Goal: Task Accomplishment & Management: Manage account settings

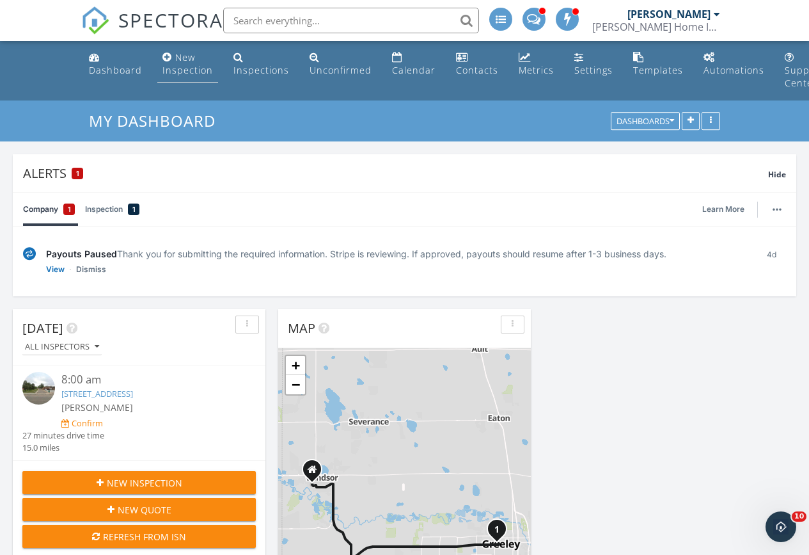
click at [189, 60] on div "New Inspection" at bounding box center [188, 63] width 51 height 25
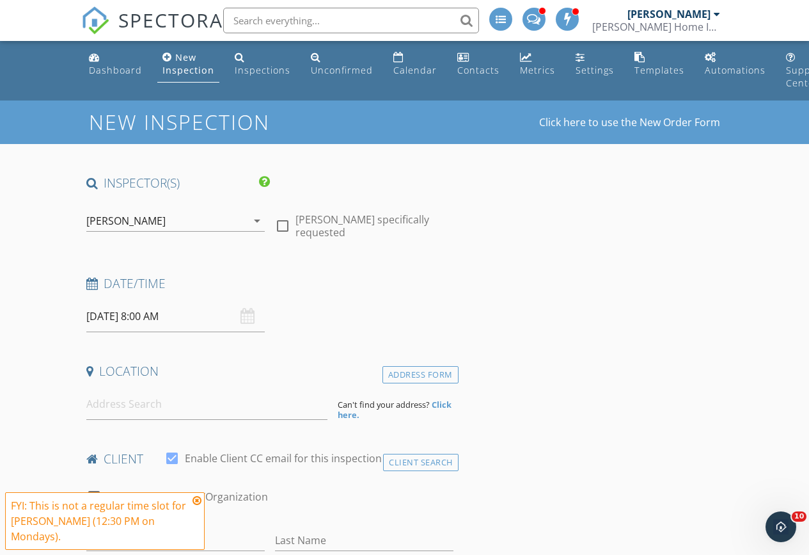
click at [228, 223] on div "[PERSON_NAME]" at bounding box center [166, 221] width 161 height 20
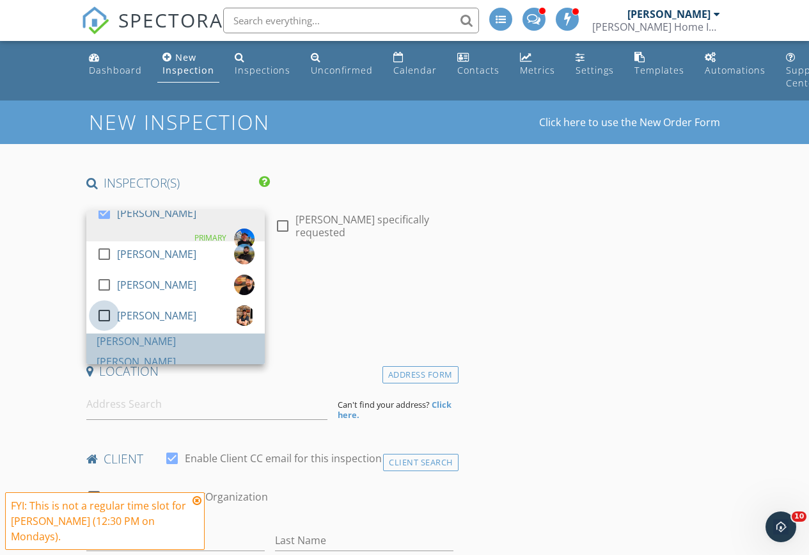
click at [99, 326] on div at bounding box center [104, 316] width 22 height 22
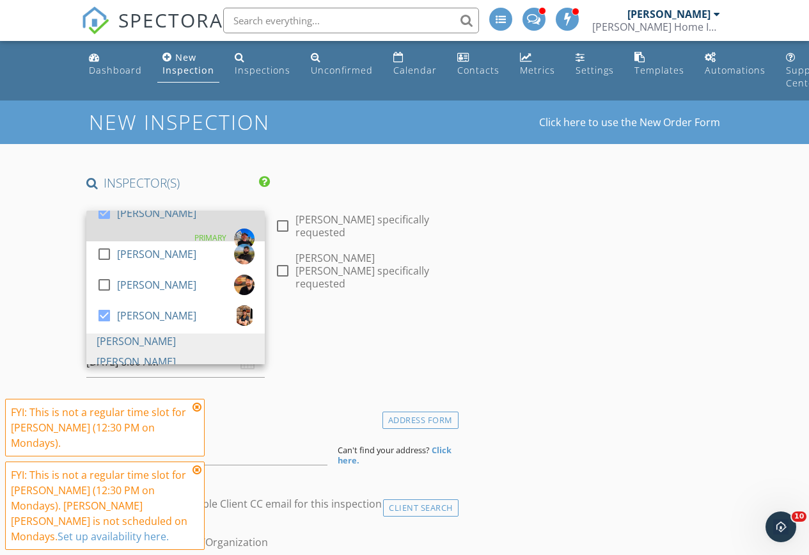
click at [104, 223] on div at bounding box center [104, 213] width 22 height 22
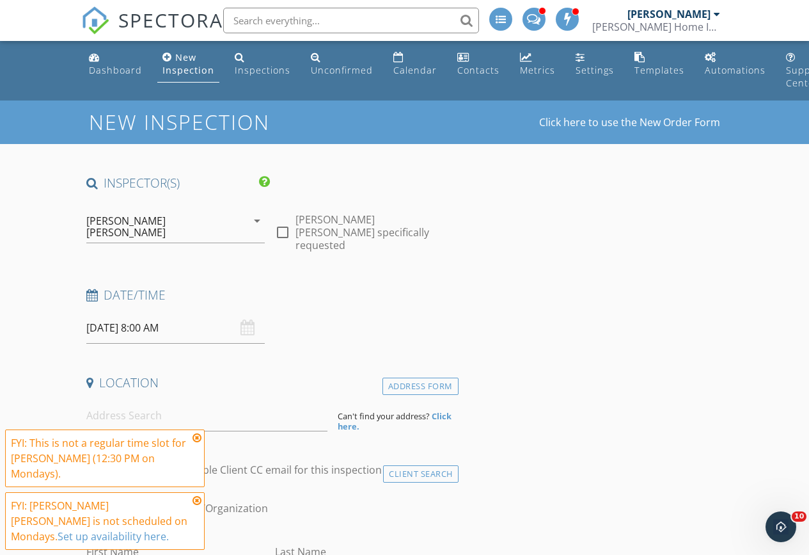
click at [193, 312] on input "09/29/2025 8:00 AM" at bounding box center [175, 327] width 179 height 31
click at [200, 443] on icon at bounding box center [197, 438] width 9 height 10
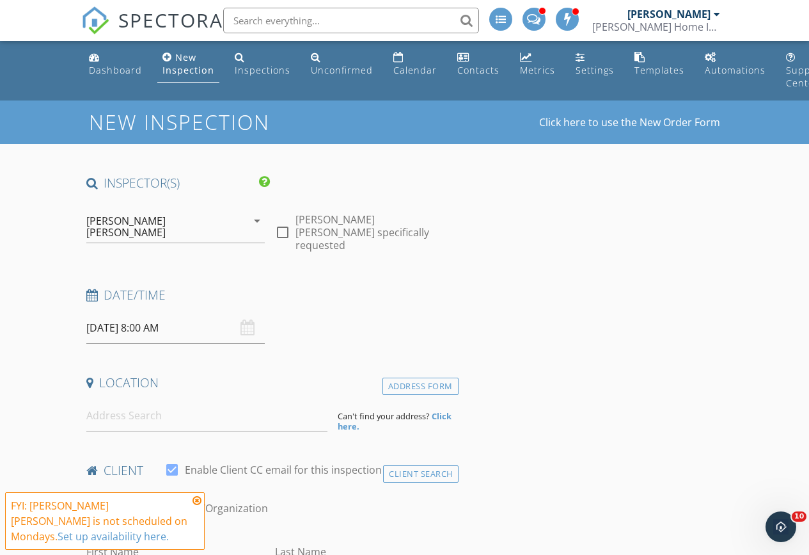
click at [200, 506] on icon at bounding box center [197, 500] width 9 height 10
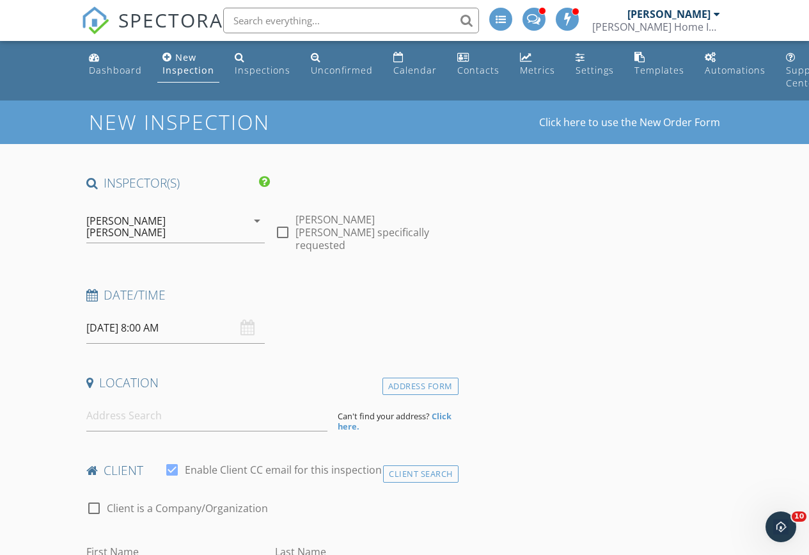
click at [227, 312] on input "09/29/2025 8:00 AM" at bounding box center [175, 327] width 179 height 31
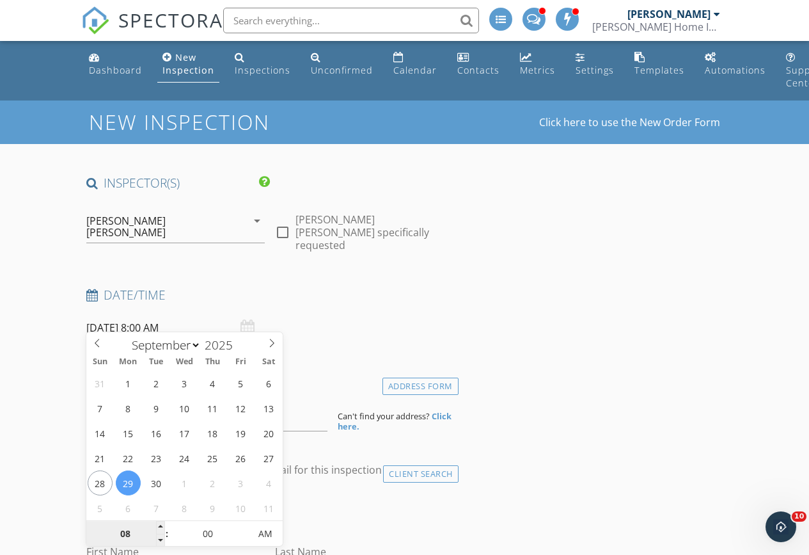
click at [129, 530] on input "08" at bounding box center [125, 535] width 79 height 26
type input "10"
type input "[DATE] 10:00 AM"
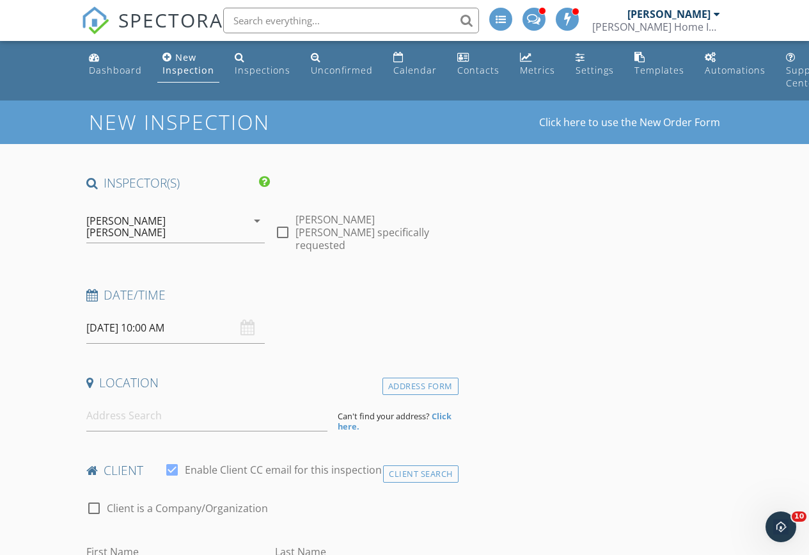
click at [456, 307] on div "Date/Time 09/29/2025 10:00 AM" at bounding box center [270, 315] width 378 height 57
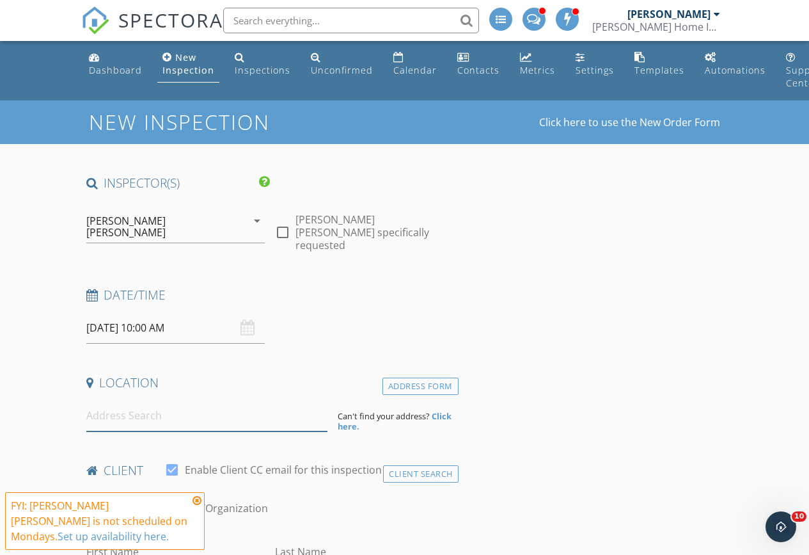
click at [167, 400] on input at bounding box center [207, 415] width 242 height 31
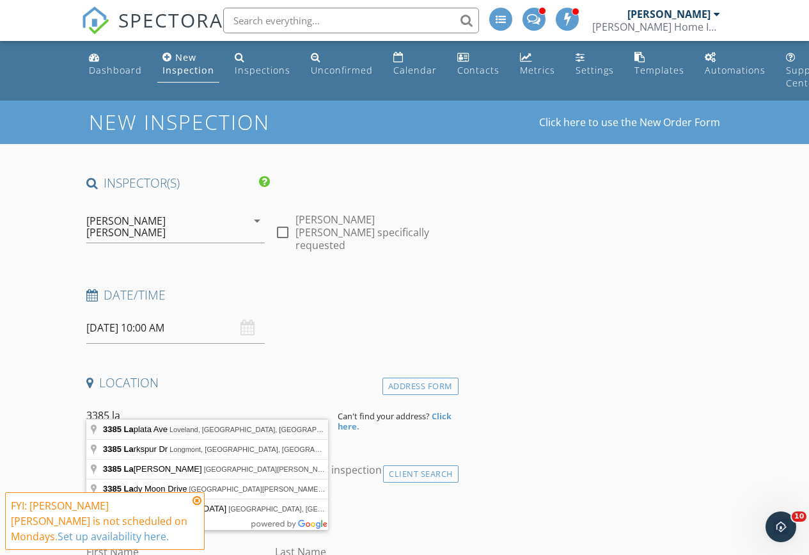
type input "3385 Laplata Ave, Loveland, CO, USA"
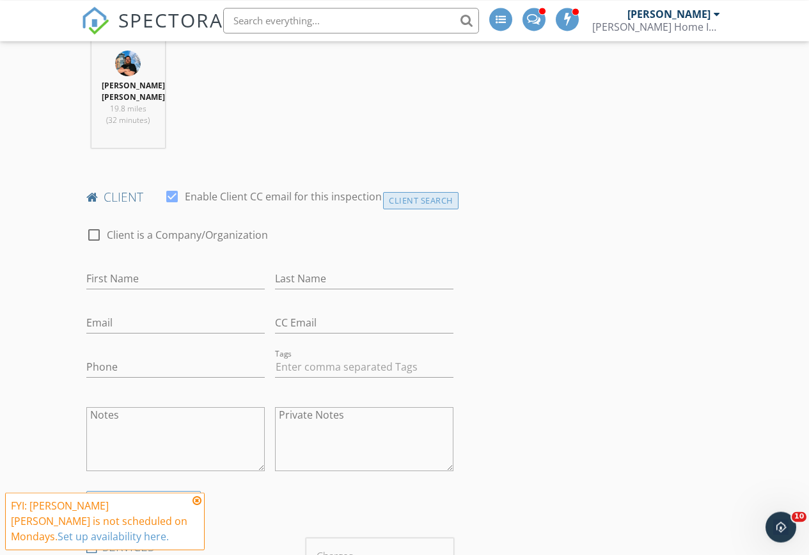
click at [433, 192] on div "Client Search" at bounding box center [421, 200] width 76 height 17
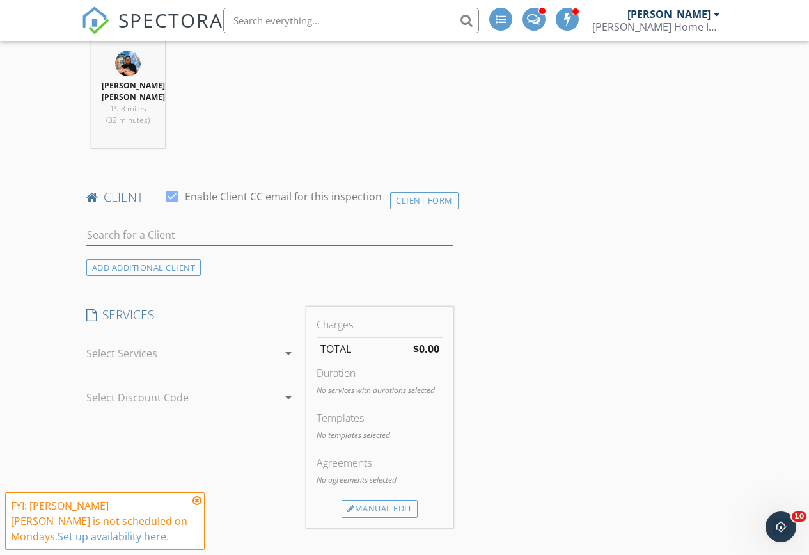
click at [183, 225] on input "text" at bounding box center [269, 235] width 367 height 21
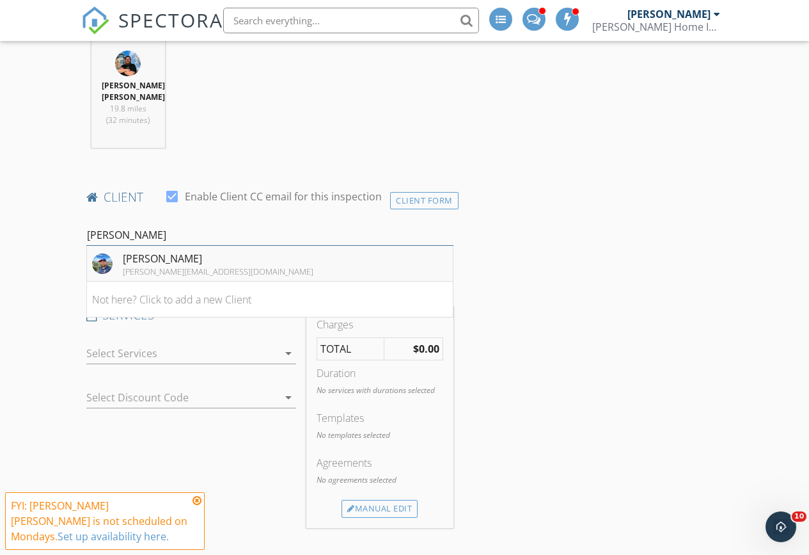
type input "Randy i"
click at [214, 266] on div "[PERSON_NAME][EMAIL_ADDRESS][DOMAIN_NAME]" at bounding box center [218, 271] width 191 height 10
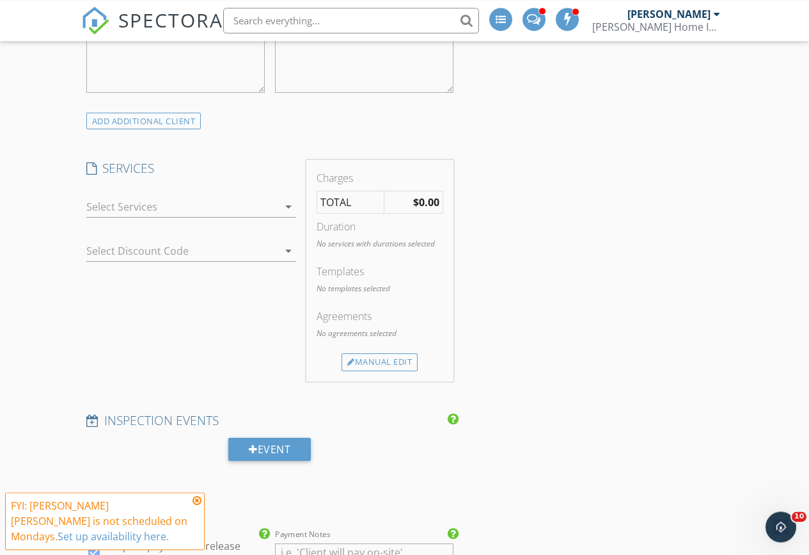
scroll to position [942, 0]
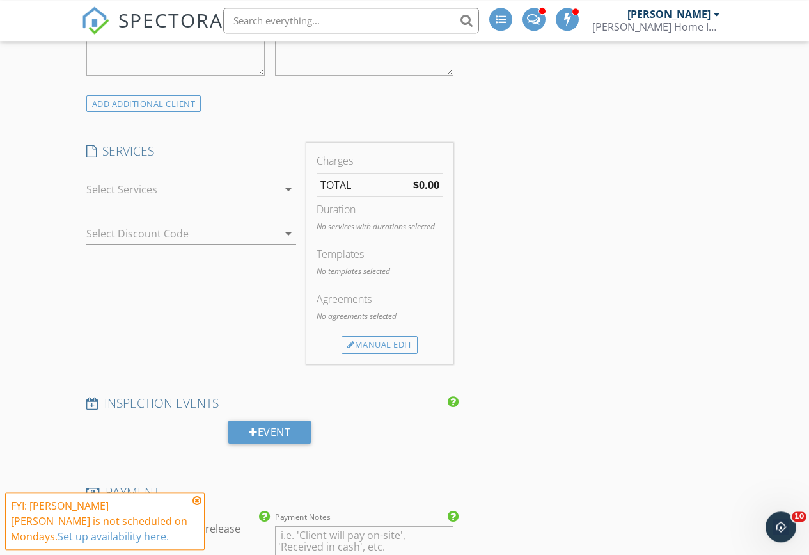
click at [281, 171] on div "check_box_outline_blank Pre-Purchase Inspection (General Home Inspection) Gener…" at bounding box center [191, 192] width 210 height 42
click at [286, 182] on icon "arrow_drop_down" at bounding box center [288, 189] width 15 height 15
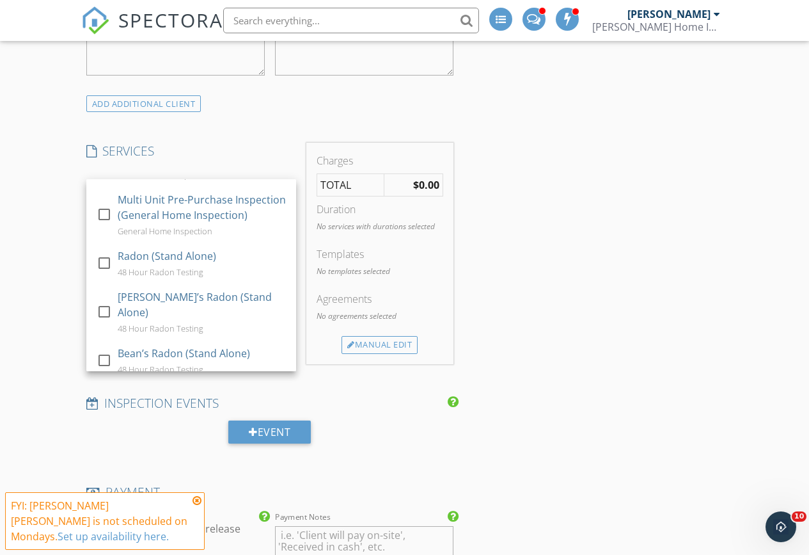
scroll to position [369, 0]
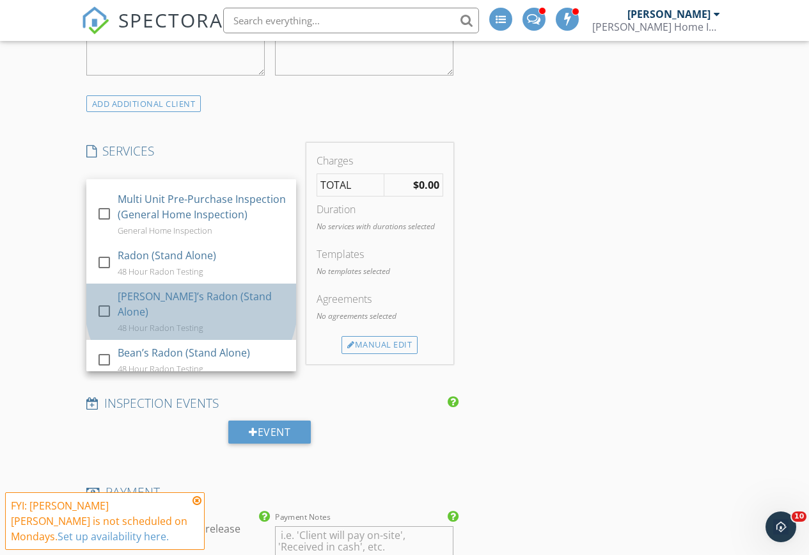
click at [200, 289] on div "[PERSON_NAME]’s Radon (Stand Alone)" at bounding box center [201, 304] width 168 height 31
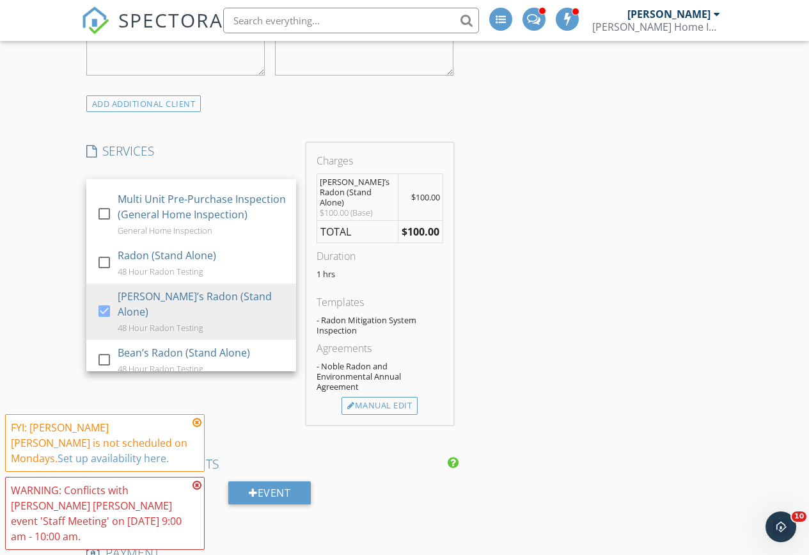
click at [539, 303] on div "INSPECTOR(S) check_box_outline_blank John Lockhart check_box_outline_blank Matt…" at bounding box center [405, 462] width 648 height 2458
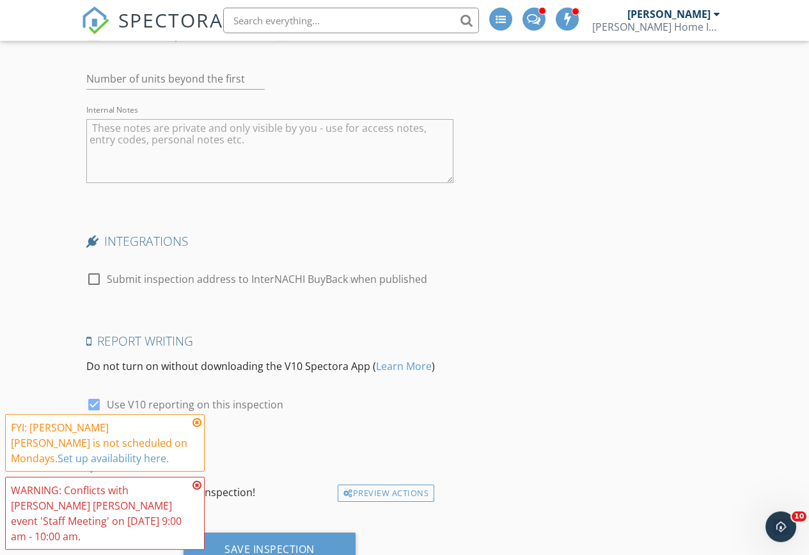
scroll to position [2055, 0]
click at [282, 543] on div "Save Inspection" at bounding box center [270, 549] width 90 height 13
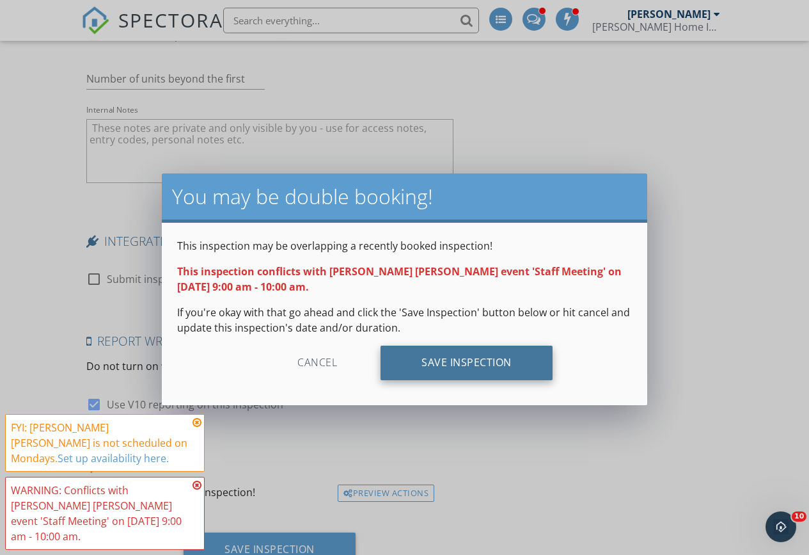
click at [471, 362] on div "Save Inspection" at bounding box center [467, 363] width 172 height 35
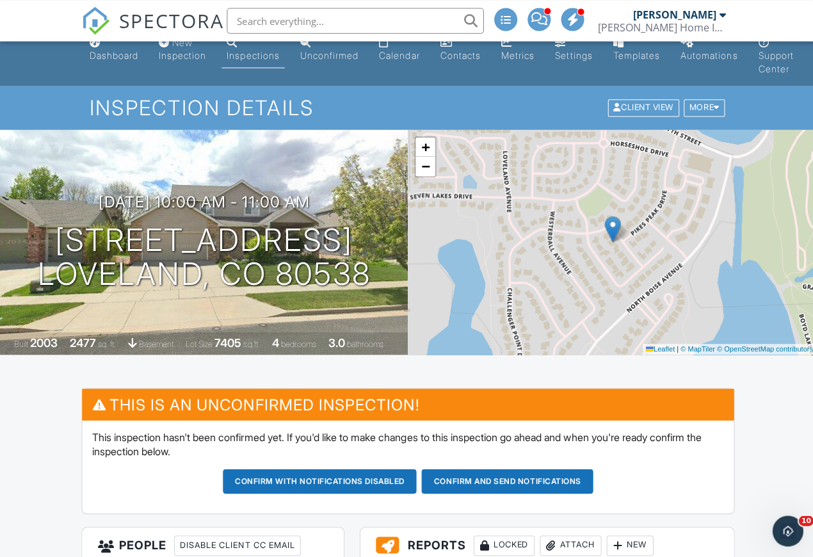
scroll to position [15, 0]
click at [308, 202] on h3 "09/29/2025 10:00 am - 11:00 am" at bounding box center [203, 201] width 211 height 17
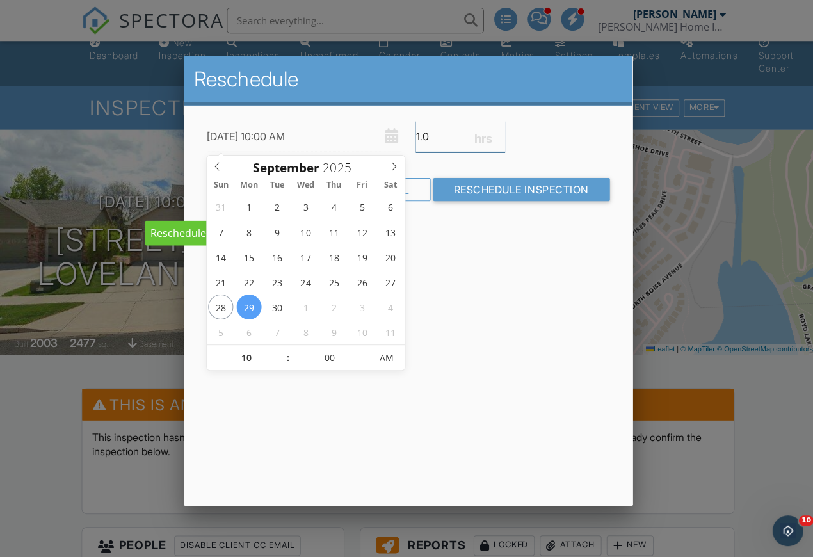
click at [453, 140] on input "1.0" at bounding box center [458, 135] width 89 height 31
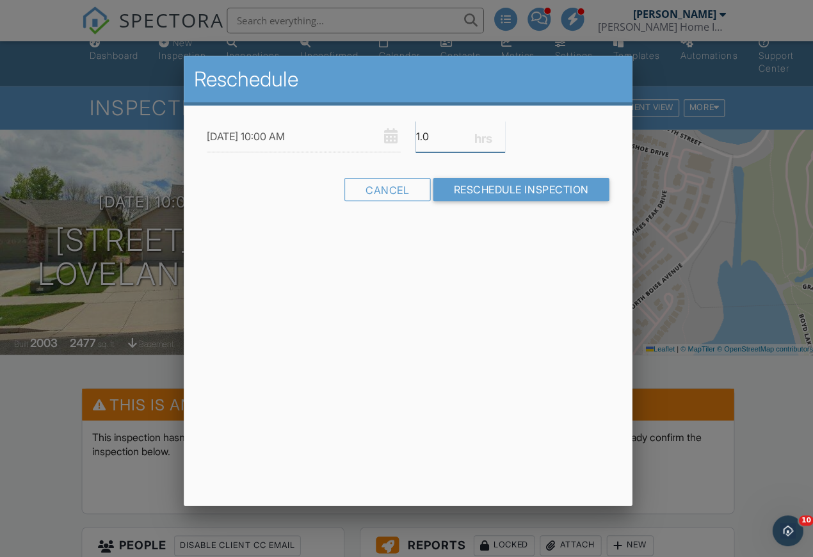
type input "1"
type input "2.0"
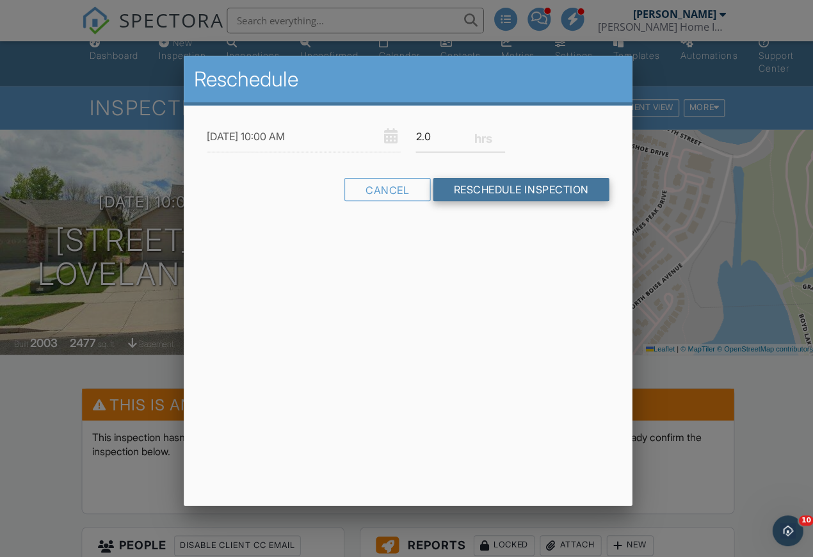
click at [538, 192] on input "Reschedule Inspection" at bounding box center [519, 188] width 176 height 23
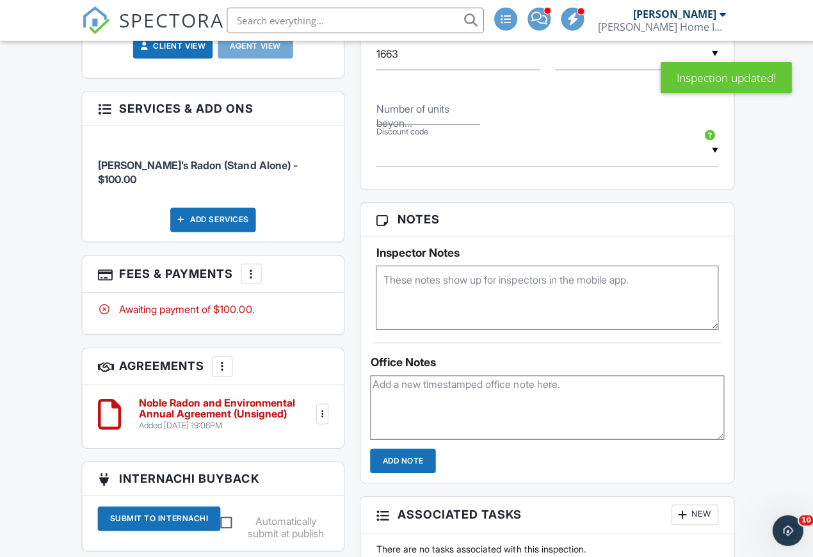
scroll to position [825, 0]
click at [321, 406] on div at bounding box center [321, 412] width 13 height 13
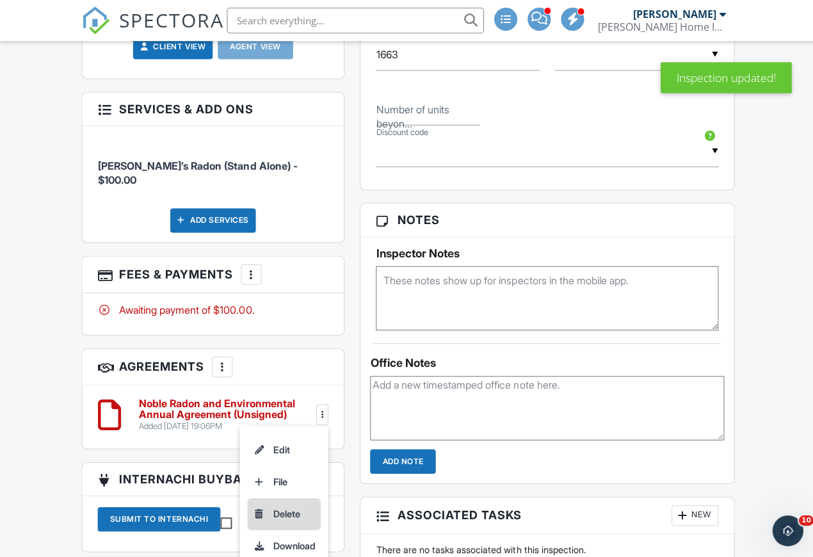
click at [283, 496] on li "Delete" at bounding box center [282, 512] width 73 height 32
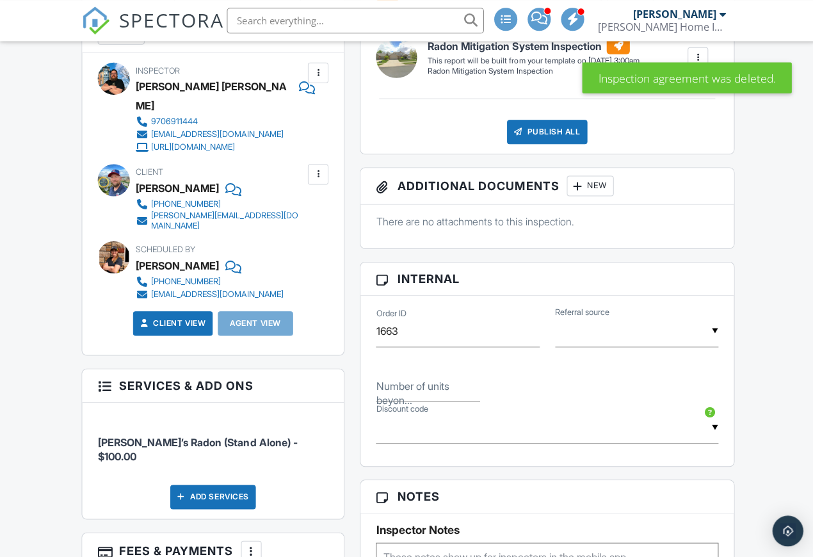
scroll to position [576, 0]
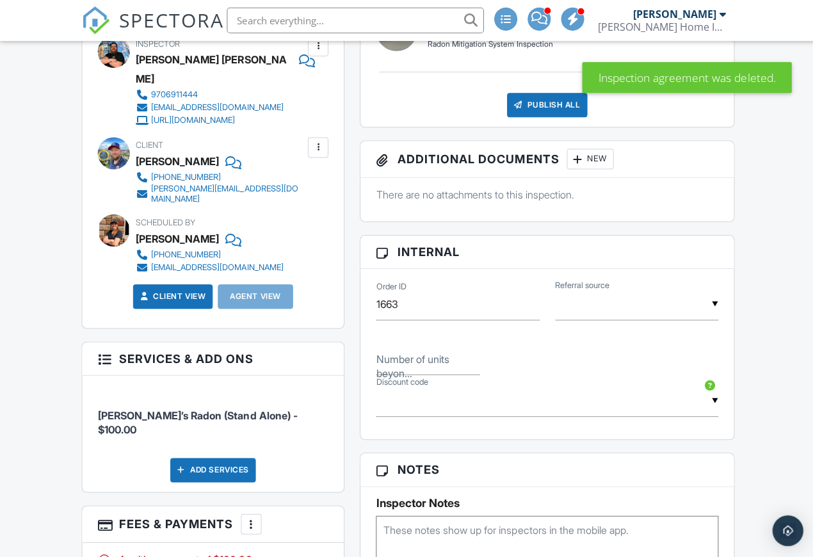
click at [530, 514] on textarea at bounding box center [544, 546] width 341 height 64
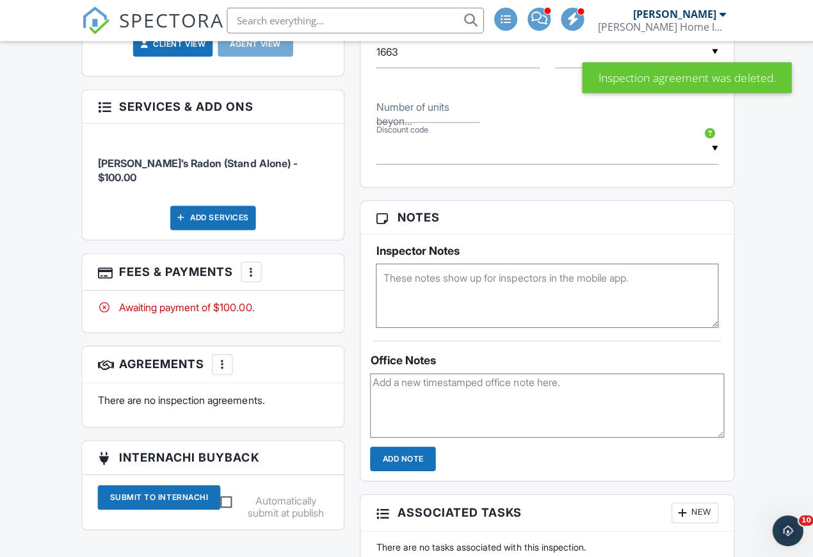
scroll to position [0, 0]
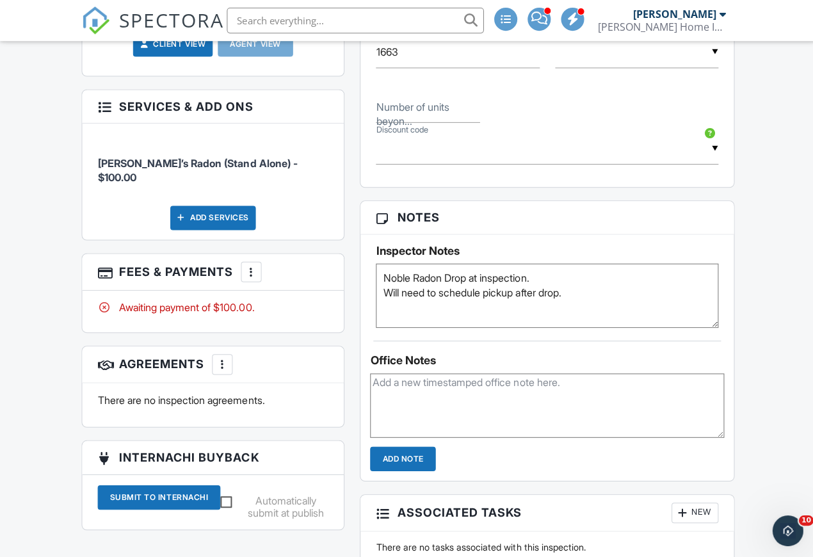
click at [381, 284] on textarea "Noble Radon Drop at inspection. Will need to schedule pickup after drop." at bounding box center [544, 294] width 341 height 64
click at [385, 268] on textarea "Noble Radon Drop at inspection. Will need to schedule pickup after drop." at bounding box center [544, 294] width 341 height 64
click at [377, 289] on textarea "-Noble Radon Drop at inspection. Will need to schedule pickup after drop." at bounding box center [544, 294] width 341 height 64
click at [625, 305] on textarea "-Noble Radon Drop at inspection. -Will need to schedule pickup after drop." at bounding box center [544, 294] width 341 height 64
type textarea "-Noble Radon Drop at inspection. -Will need to schedule pickup after drop. -Sys…"
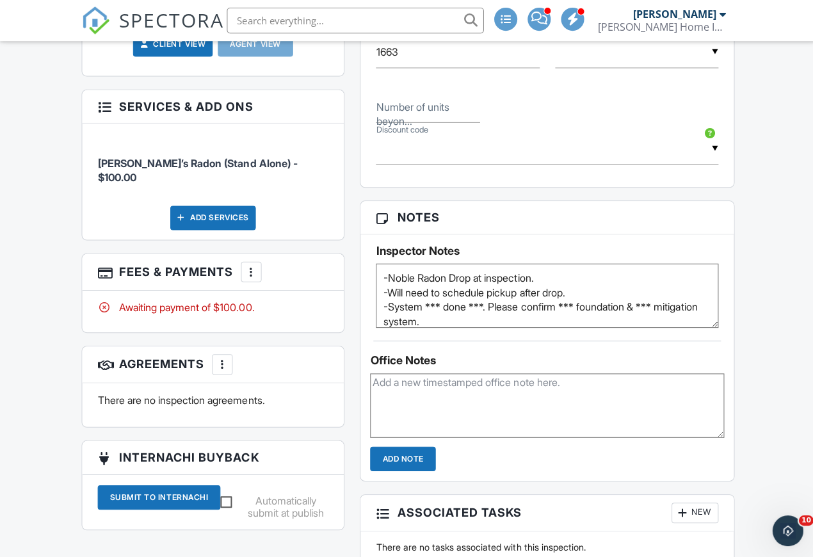
click at [763, 355] on div "Dashboard New Inspection Inspections Unconfirmed Calendar Contacts Metrics Sett…" at bounding box center [406, 171] width 813 height 1914
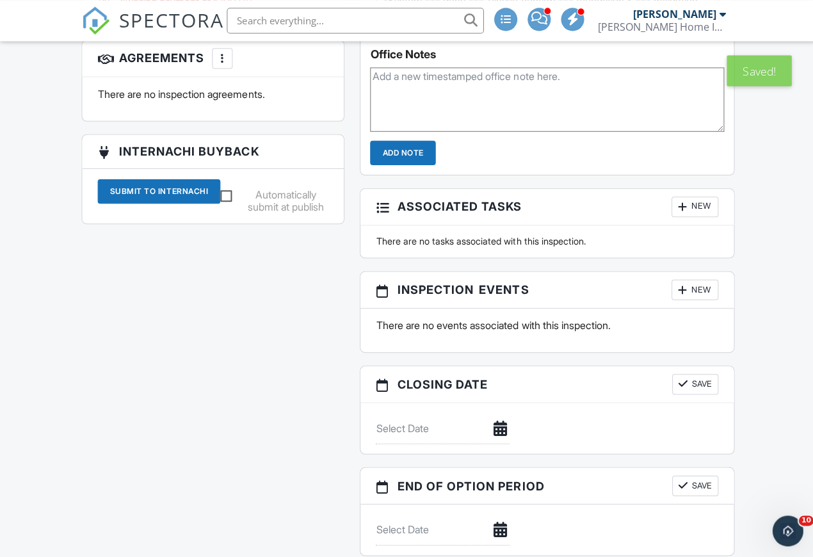
scroll to position [1132, 0]
click at [684, 286] on div at bounding box center [679, 288] width 13 height 13
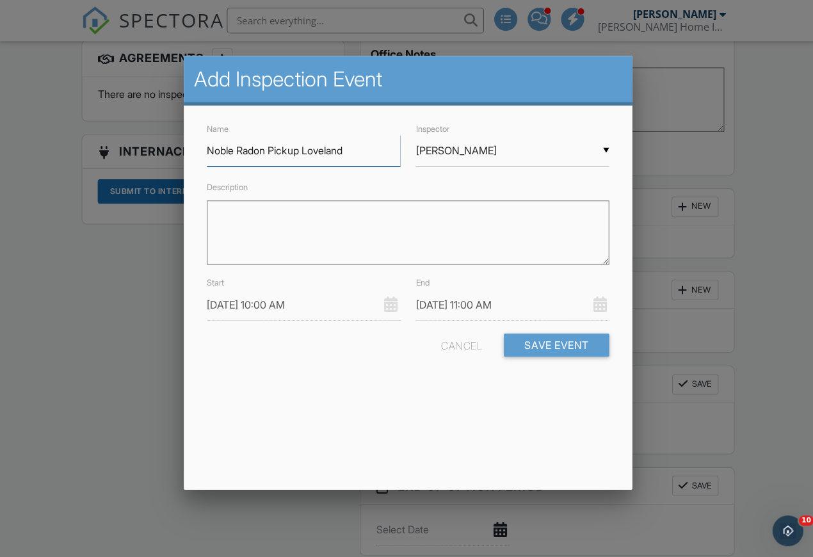
type input "Noble Radon Pickup Loveland"
click at [484, 155] on input "John Lockhart" at bounding box center [510, 149] width 193 height 31
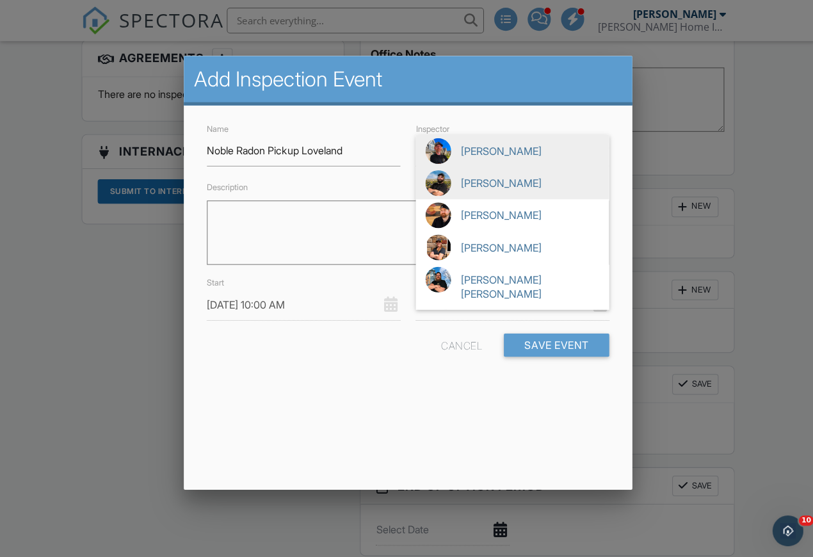
click at [515, 186] on span "Matthew Hazlett" at bounding box center [510, 182] width 193 height 32
type input "Matthew Hazlett"
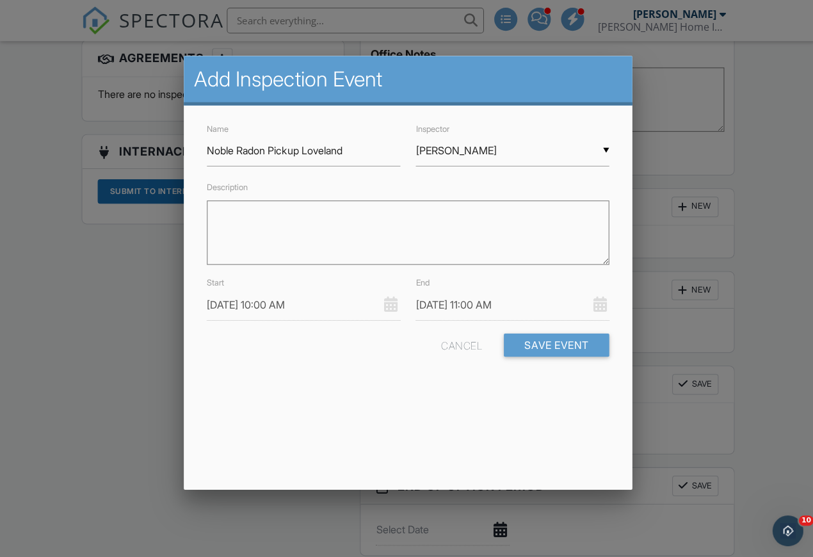
click at [395, 221] on textarea "Description" at bounding box center [406, 232] width 401 height 64
type textarea "Will need to schedule after drop"
click at [313, 296] on input "09/29/2025 10:00 AM" at bounding box center [302, 303] width 193 height 31
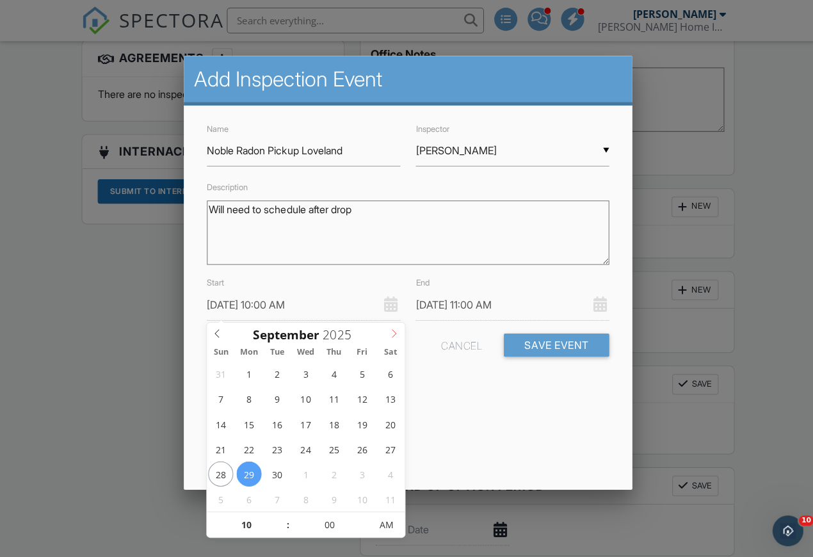
click at [397, 328] on icon at bounding box center [392, 332] width 9 height 9
type input "10/01/2025 10:00 AM"
type input "10/01/2025 11:00 AM"
click at [336, 523] on input "00" at bounding box center [328, 524] width 79 height 26
type input "03"
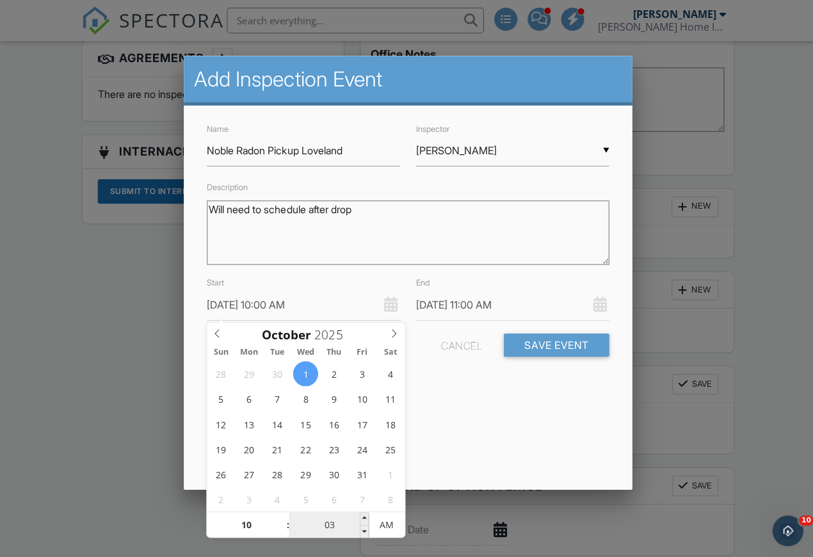
type input "10/01/2025 10:03 AM"
type input "10/01/2025 11:03 AM"
type input "03"
type input "10/01/2025 10:30 AM"
type input "10/01/2025 11:30 AM"
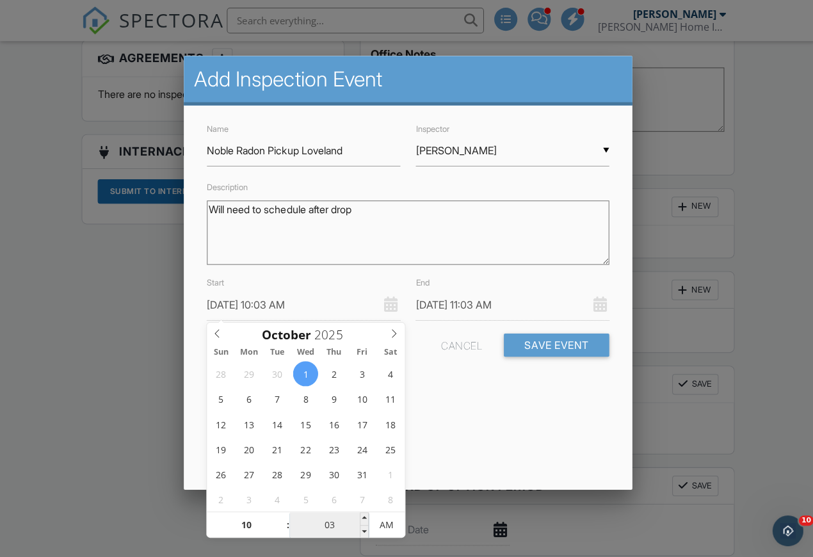
type input "30"
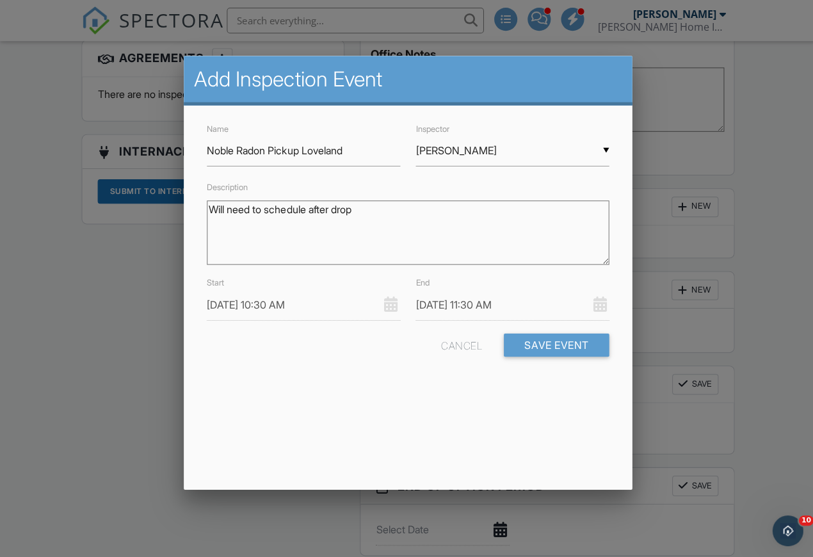
click at [484, 431] on div "Add Inspection Event Name Noble Radon Pickup Loveland Inspector ▼ Matthew Hazle…" at bounding box center [406, 272] width 447 height 432
click at [496, 304] on input "10/01/2025 11:30 AM" at bounding box center [510, 303] width 193 height 31
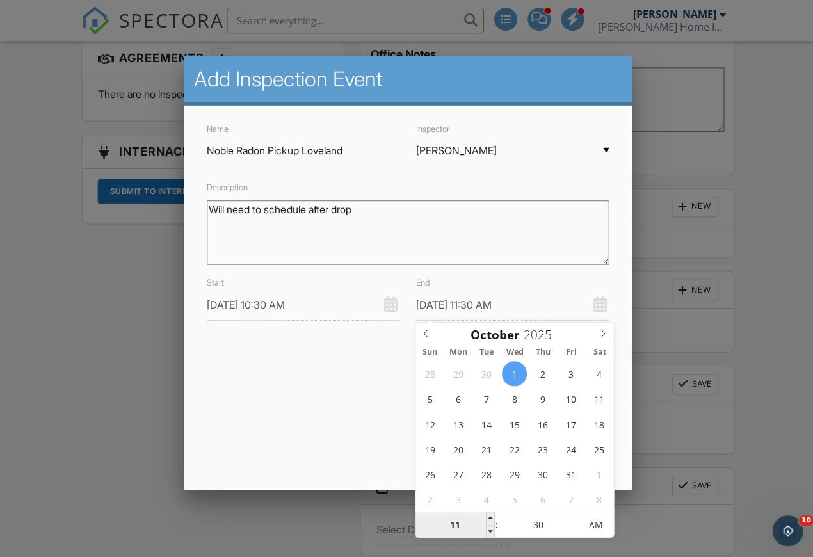
click at [461, 520] on input "11" at bounding box center [453, 524] width 79 height 26
type input "10/01/2025 1:30 AM"
type input "01"
type input "10/01/2025 12:30 AM"
type input "12"
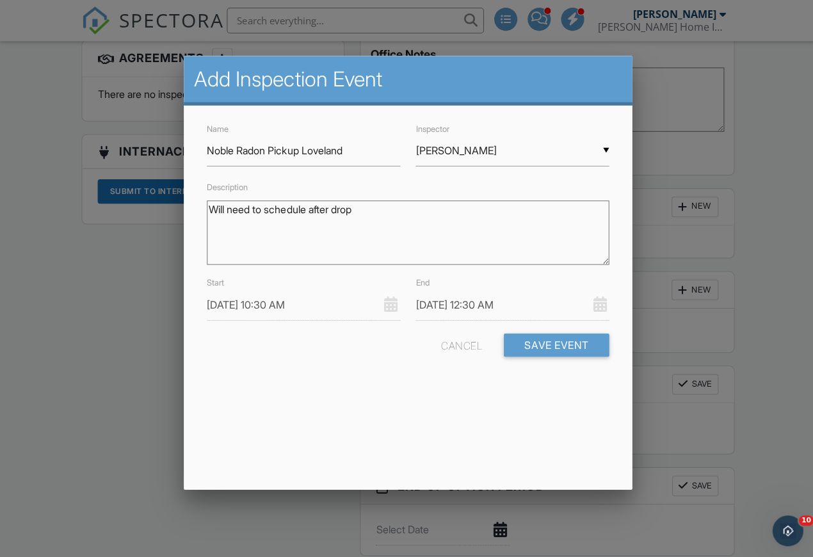
click at [332, 400] on div "Add Inspection Event Name Noble Radon Pickup Loveland Inspector ▼ Matthew Hazle…" at bounding box center [406, 272] width 447 height 432
click at [556, 349] on button "Save Event" at bounding box center [554, 343] width 105 height 23
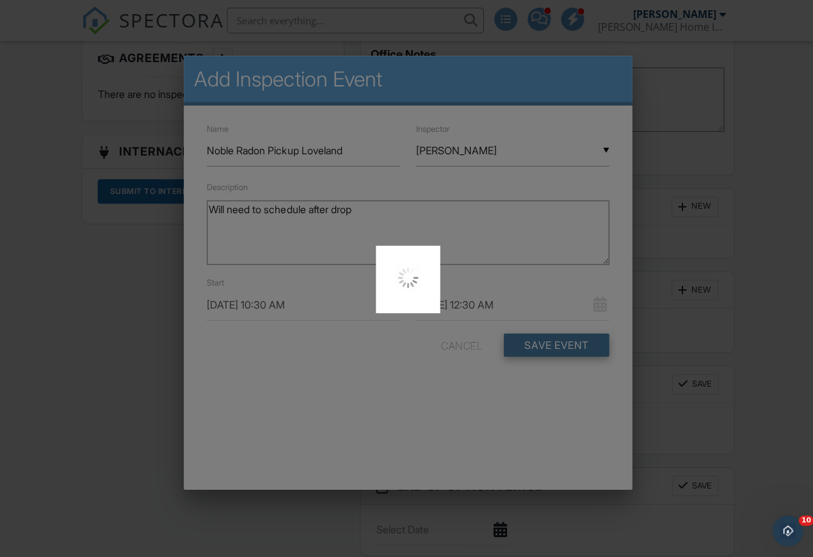
scroll to position [1154, 0]
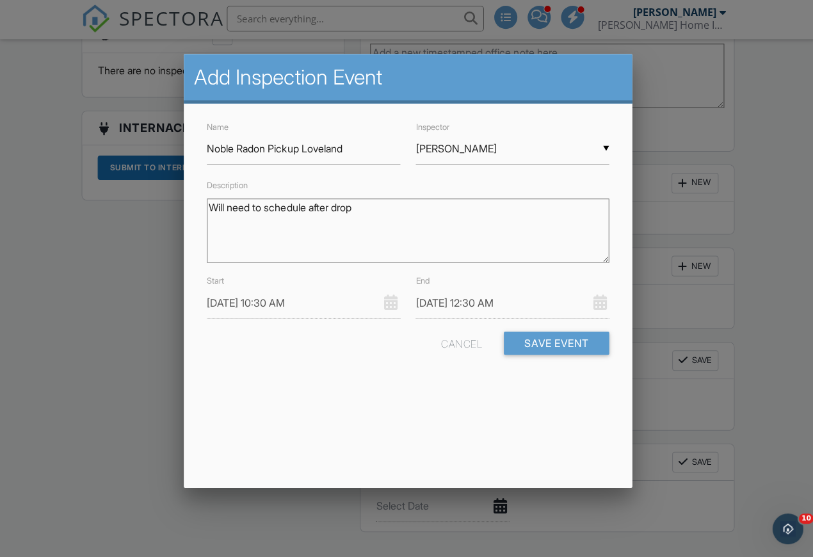
click at [520, 296] on input "10/01/2025 12:30 AM" at bounding box center [510, 303] width 193 height 31
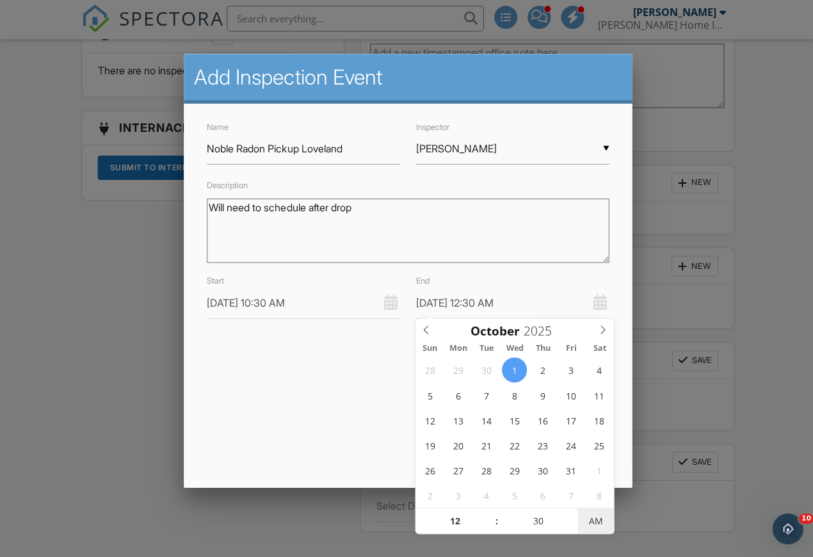
type input "10/01/2025 12:30 PM"
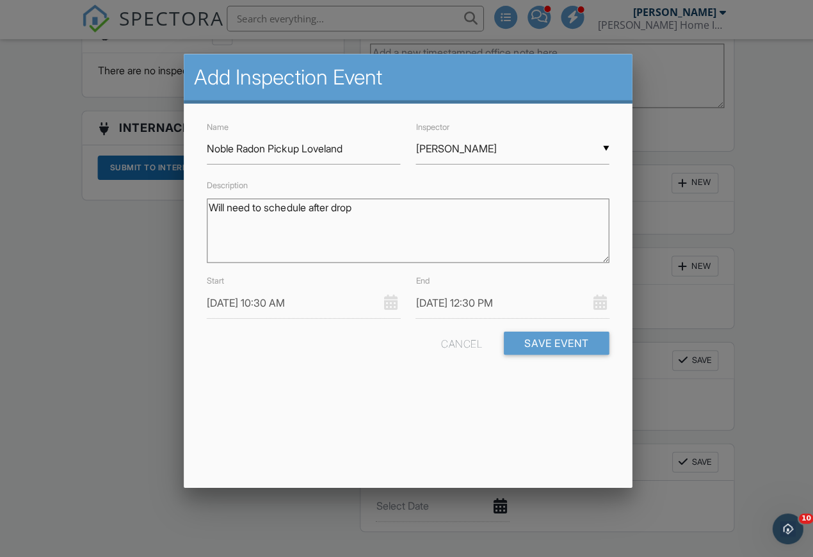
click at [354, 406] on div "Add Inspection Event Name Noble Radon Pickup Loveland Inspector ▼ Matthew Hazle…" at bounding box center [406, 272] width 447 height 432
click at [573, 333] on button "Save Event" at bounding box center [554, 343] width 105 height 23
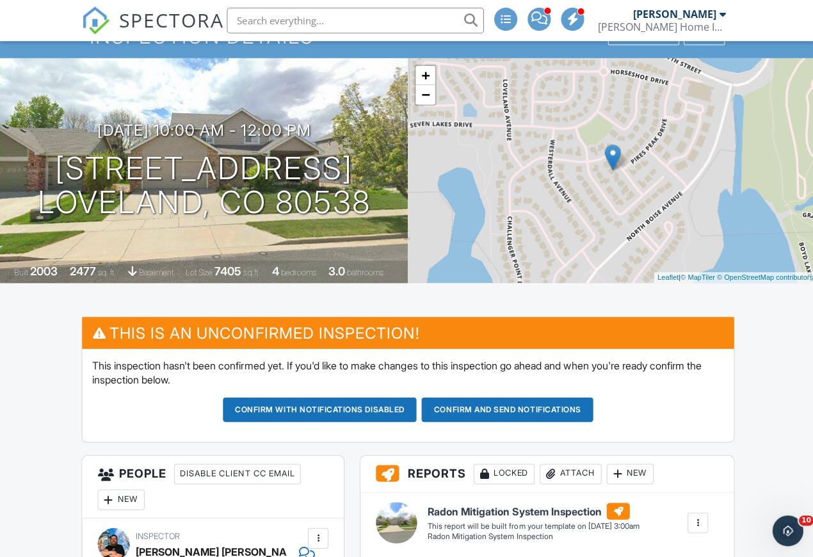
scroll to position [175, 0]
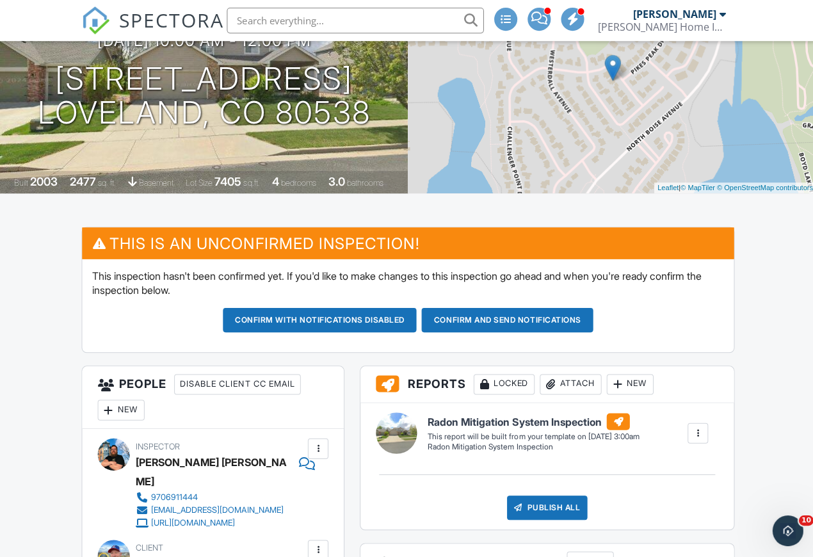
click at [308, 310] on button "Confirm with notifications disabled" at bounding box center [318, 319] width 193 height 24
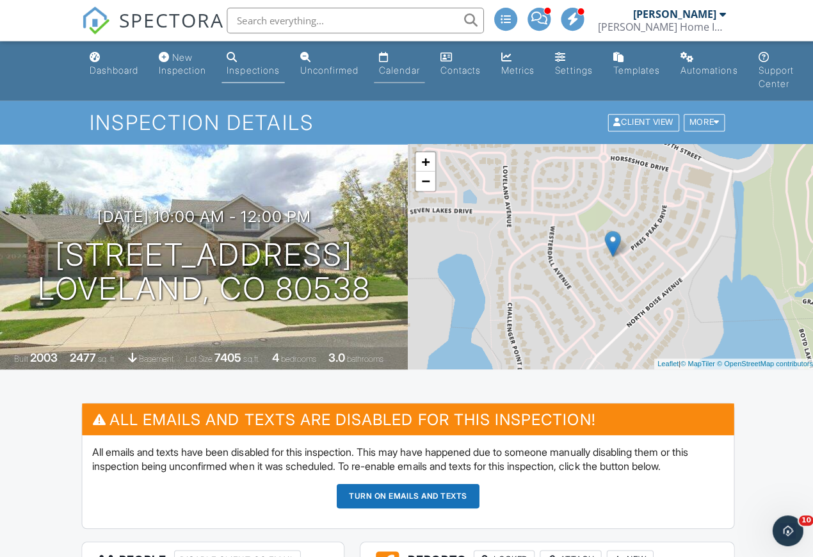
click at [408, 72] on div "Calendar" at bounding box center [398, 70] width 40 height 11
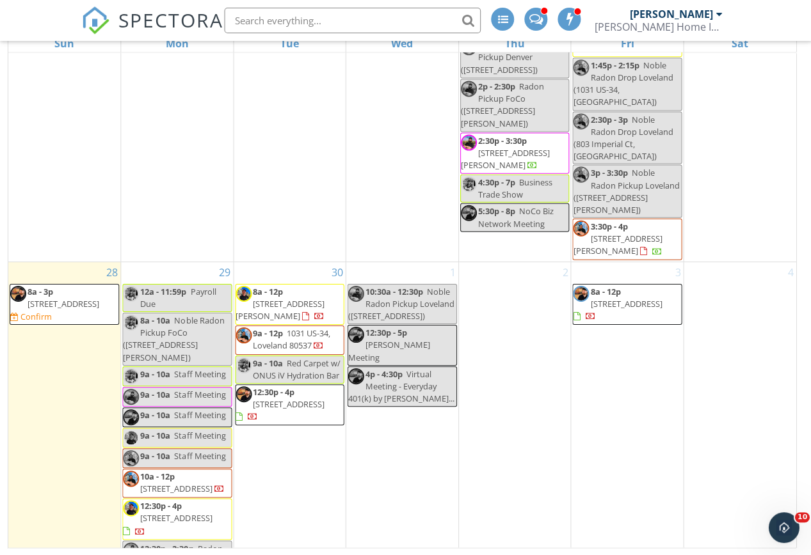
scroll to position [1753, 0]
